Goal: Task Accomplishment & Management: Manage account settings

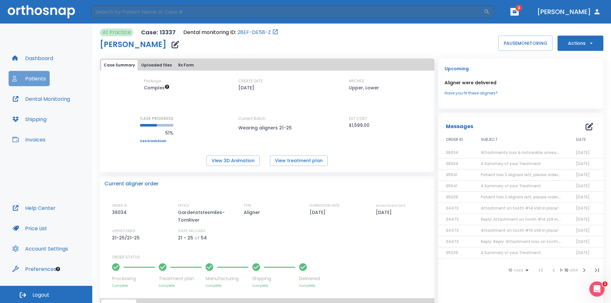
click at [27, 75] on button "Patients" at bounding box center [29, 78] width 41 height 15
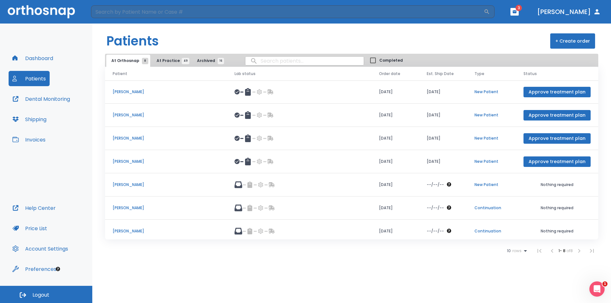
click at [38, 296] on span "Logout" at bounding box center [40, 295] width 17 height 7
